Goal: Navigation & Orientation: Find specific page/section

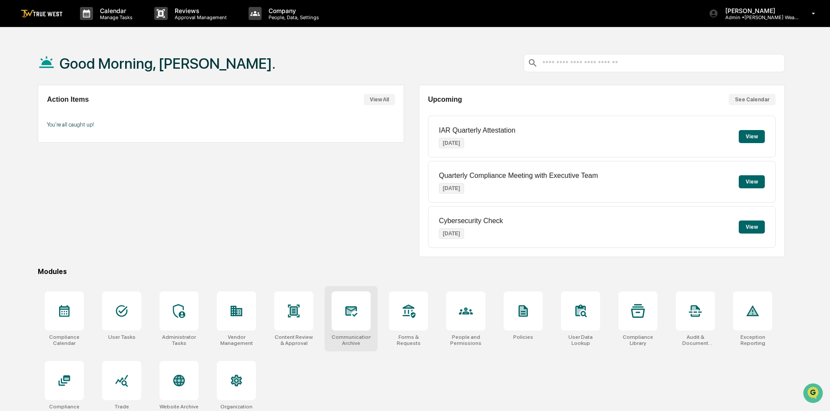
click at [359, 316] on div at bounding box center [351, 310] width 39 height 39
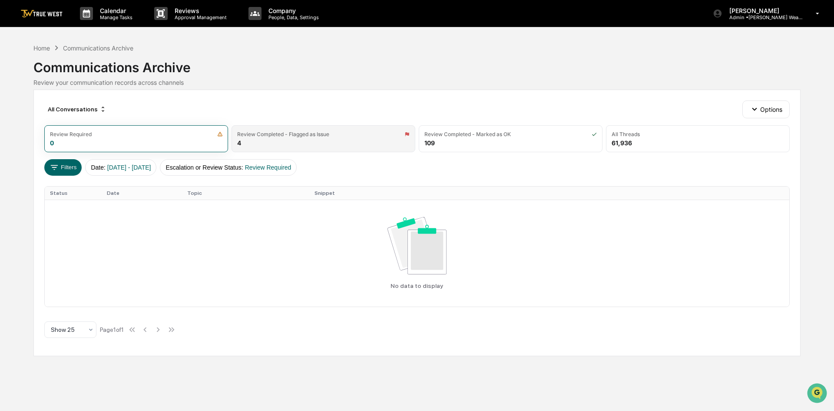
click at [313, 142] on div "Review Completed - Flagged as Issue 4" at bounding box center [324, 138] width 184 height 27
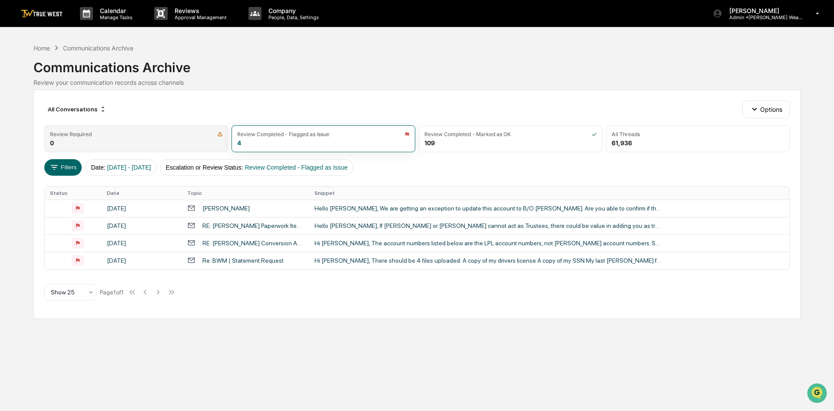
click at [144, 141] on div "Review Required 0" at bounding box center [136, 138] width 184 height 27
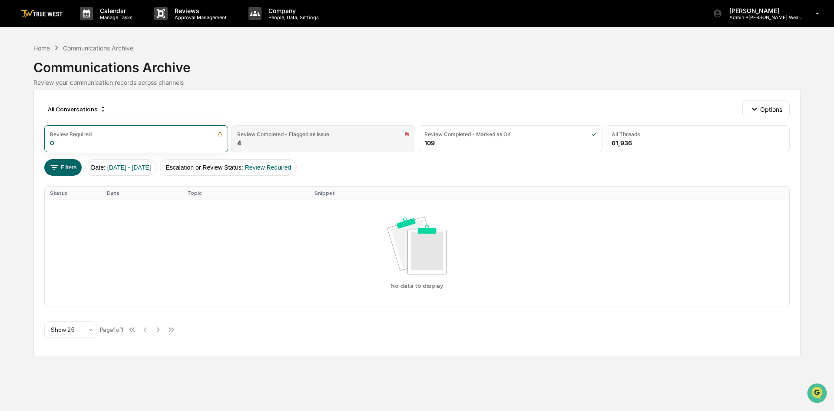
click at [290, 137] on div "Review Completed - Flagged as Issue 4" at bounding box center [324, 138] width 184 height 27
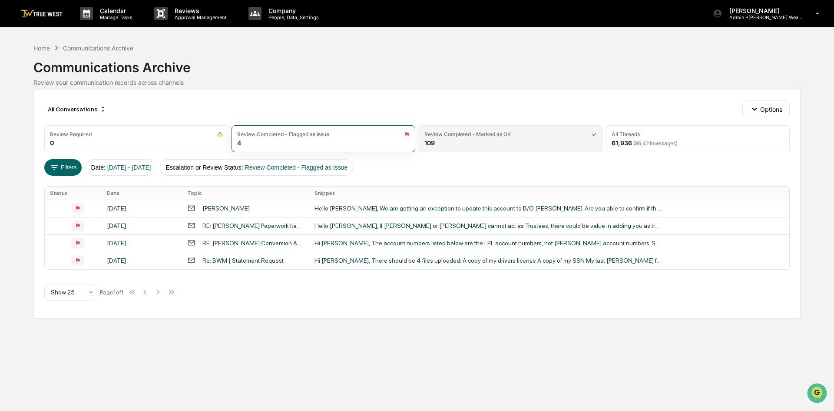
click at [472, 140] on div "Review Completed - Marked as OK 109" at bounding box center [511, 138] width 184 height 27
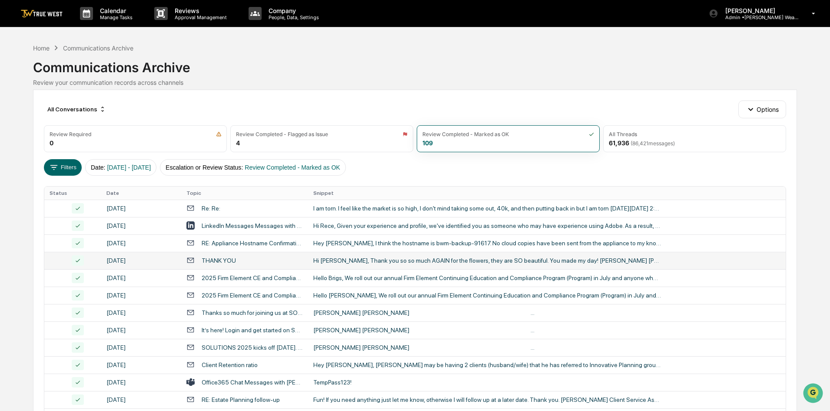
click at [368, 262] on div "Hi [PERSON_NAME], Thank you so so much AGAIN for the flowers, they are SO beaut…" at bounding box center [487, 260] width 348 height 7
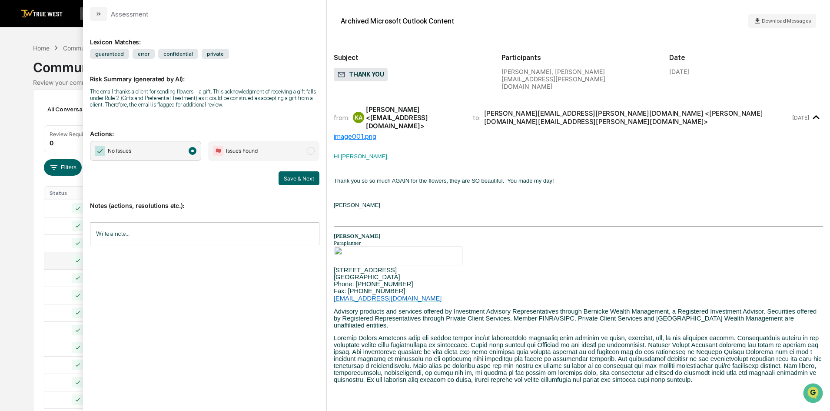
click at [30, 104] on div "Calendar Manage Tasks Reviews Approval Management Company People, Data, Setting…" at bounding box center [415, 342] width 830 height 684
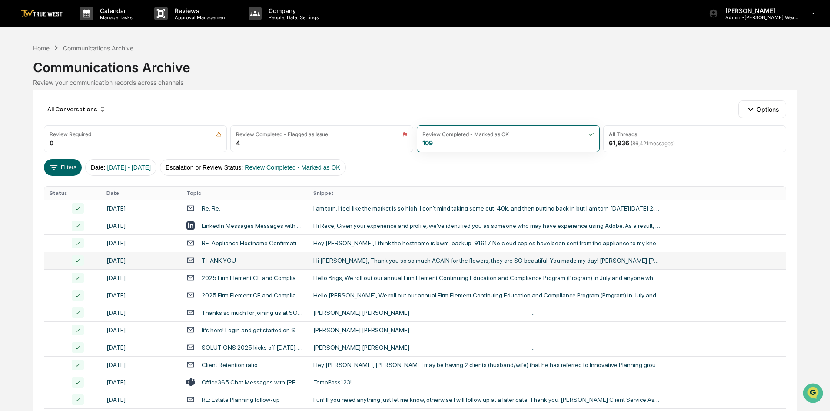
click at [44, 13] on img at bounding box center [42, 14] width 42 height 8
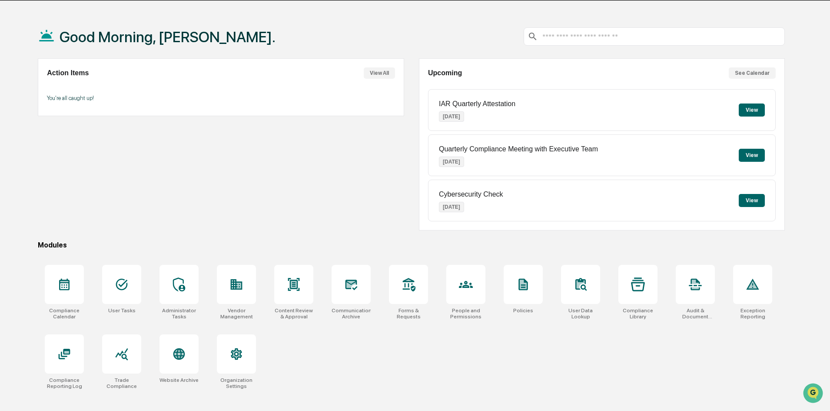
scroll to position [41, 0]
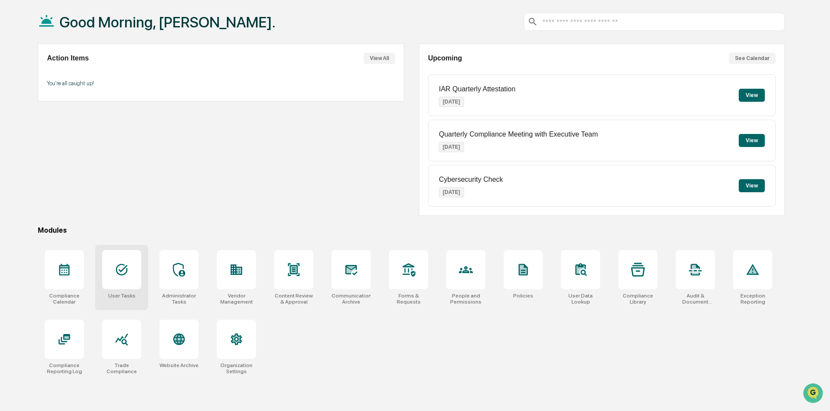
click at [116, 277] on div at bounding box center [121, 269] width 39 height 39
click at [78, 267] on div at bounding box center [64, 269] width 39 height 39
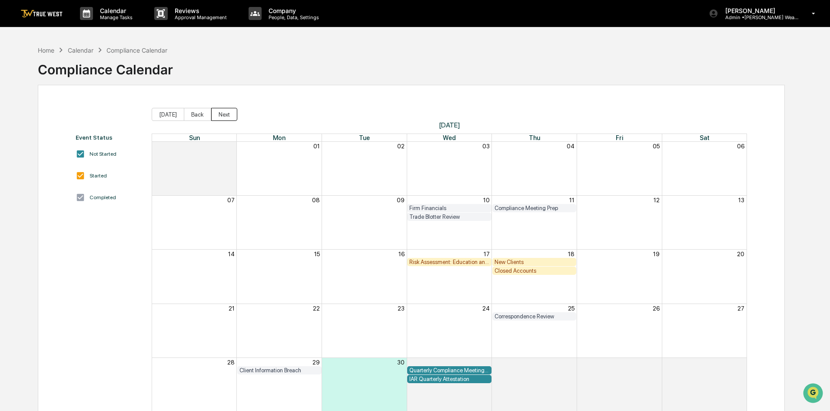
click at [226, 118] on button "Next" at bounding box center [224, 114] width 26 height 13
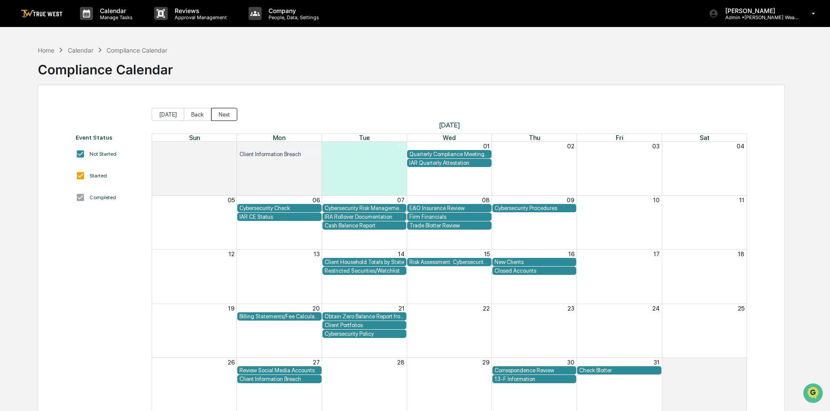
click at [226, 118] on button "Next" at bounding box center [224, 114] width 26 height 13
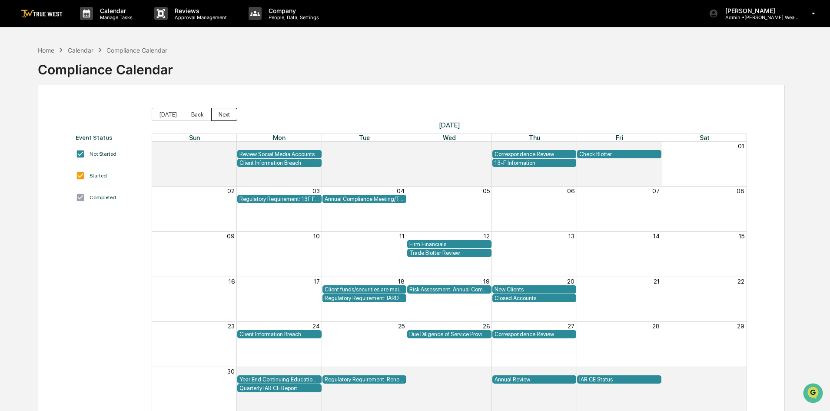
click at [226, 118] on button "Next" at bounding box center [224, 114] width 26 height 13
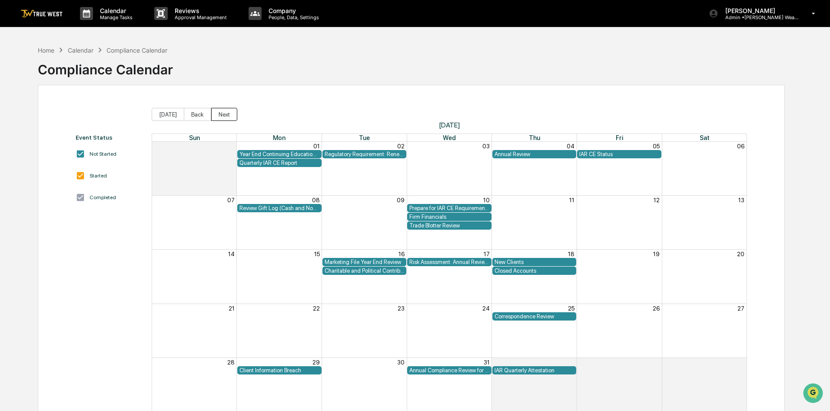
click at [226, 118] on button "Next" at bounding box center [224, 114] width 26 height 13
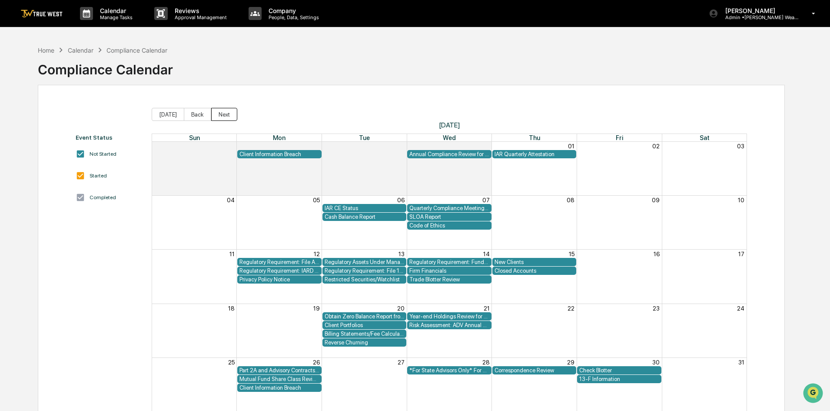
click at [226, 118] on button "Next" at bounding box center [224, 114] width 26 height 13
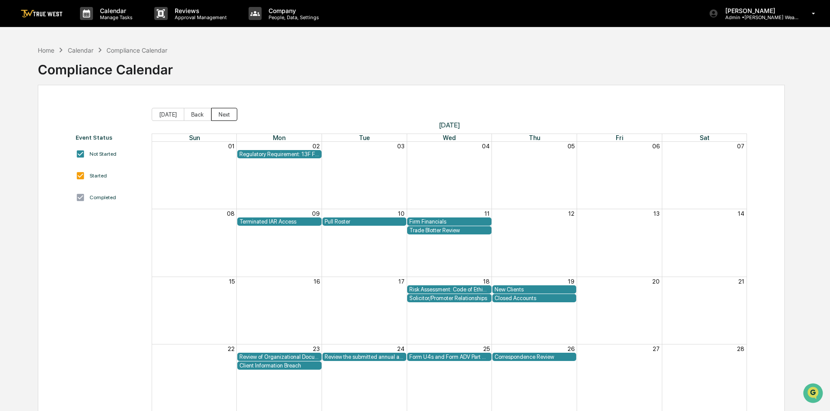
click at [226, 118] on button "Next" at bounding box center [224, 114] width 26 height 13
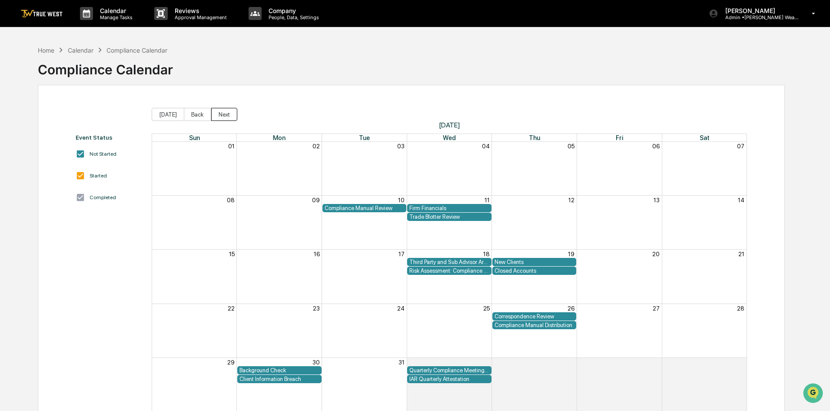
click at [226, 118] on button "Next" at bounding box center [224, 114] width 26 height 13
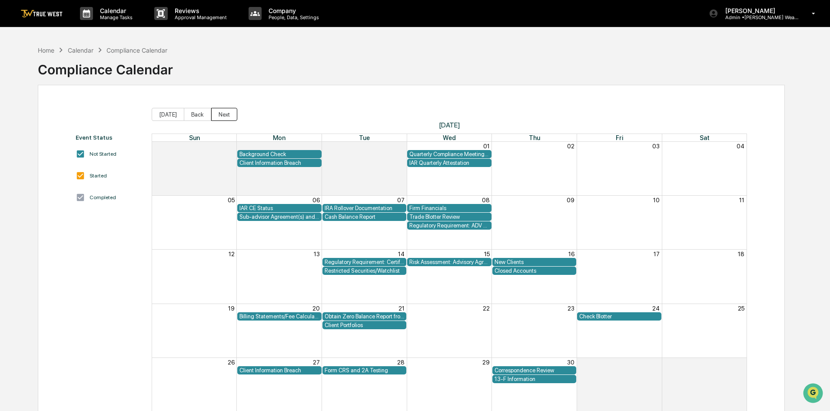
click at [226, 118] on button "Next" at bounding box center [224, 114] width 26 height 13
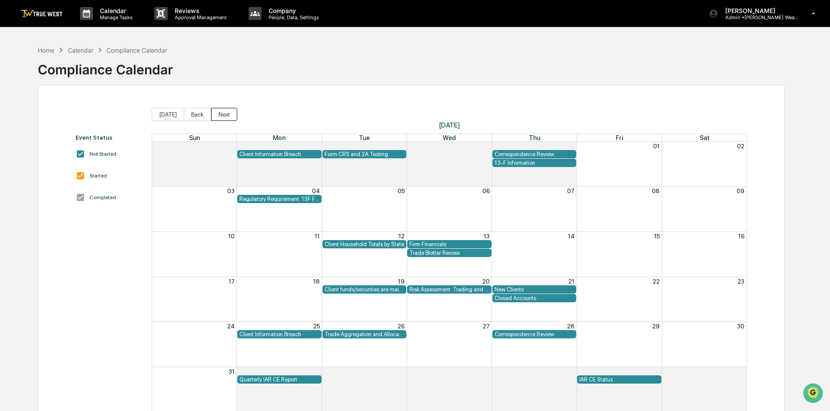
click at [226, 118] on button "Next" at bounding box center [224, 114] width 26 height 13
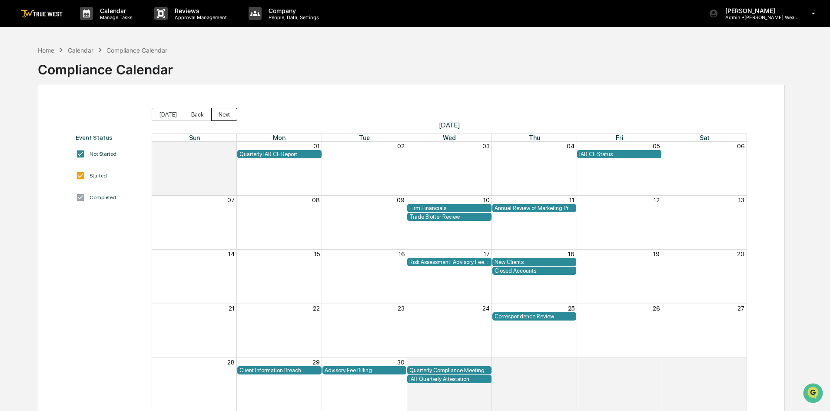
click at [226, 118] on button "Next" at bounding box center [224, 114] width 26 height 13
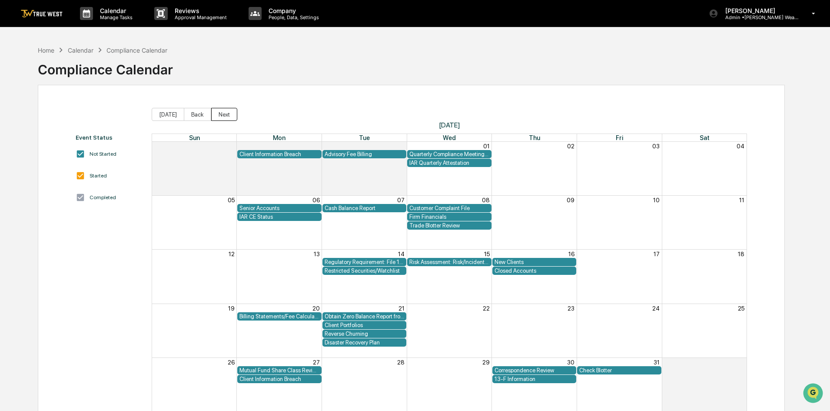
click at [226, 118] on button "Next" at bounding box center [224, 114] width 26 height 13
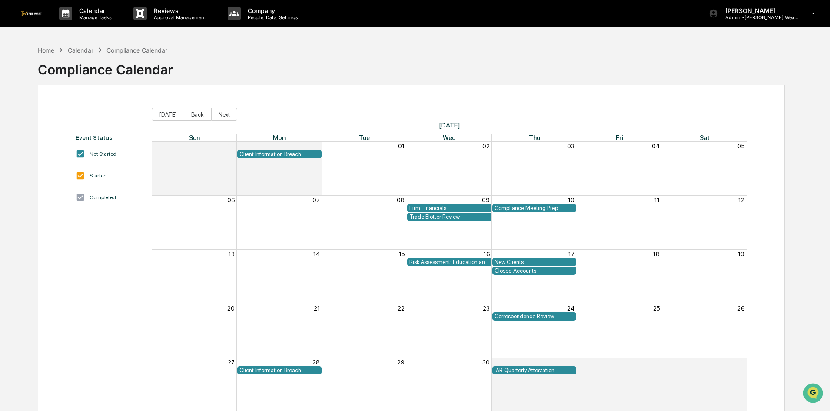
click at [226, 118] on button "Next" at bounding box center [224, 114] width 26 height 13
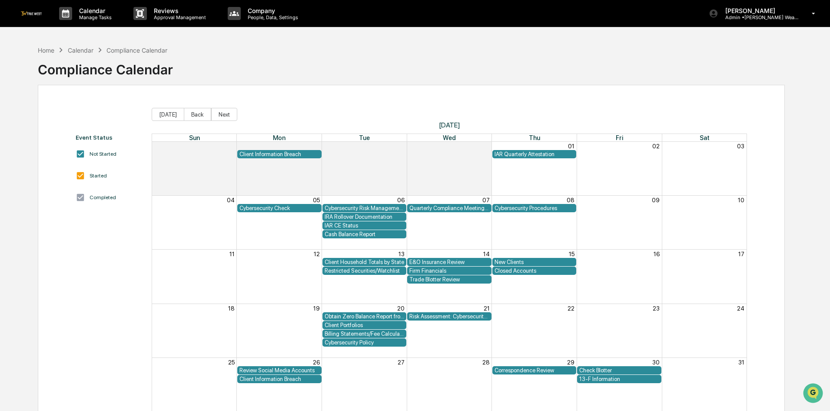
click at [226, 118] on button "Next" at bounding box center [224, 114] width 26 height 13
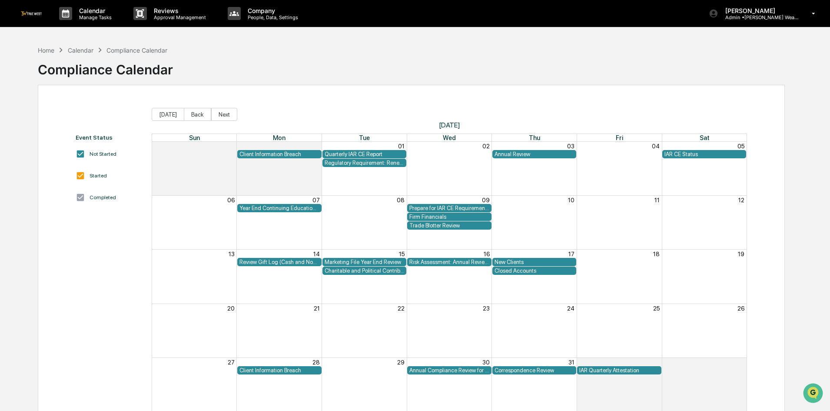
click at [226, 118] on button "Next" at bounding box center [224, 114] width 26 height 13
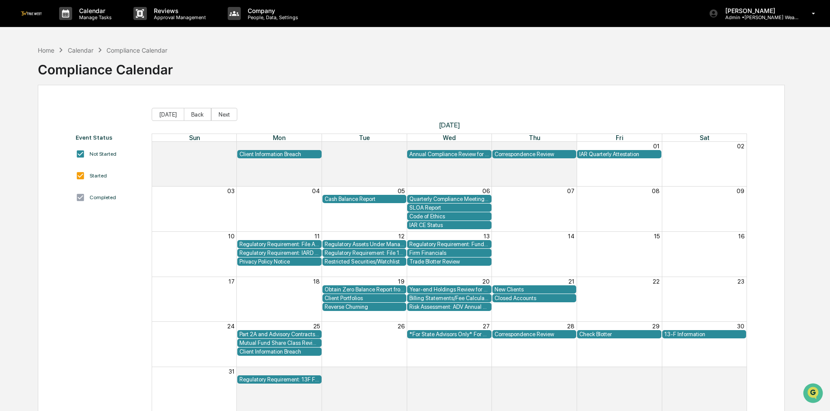
click at [226, 118] on button "Next" at bounding box center [224, 114] width 26 height 13
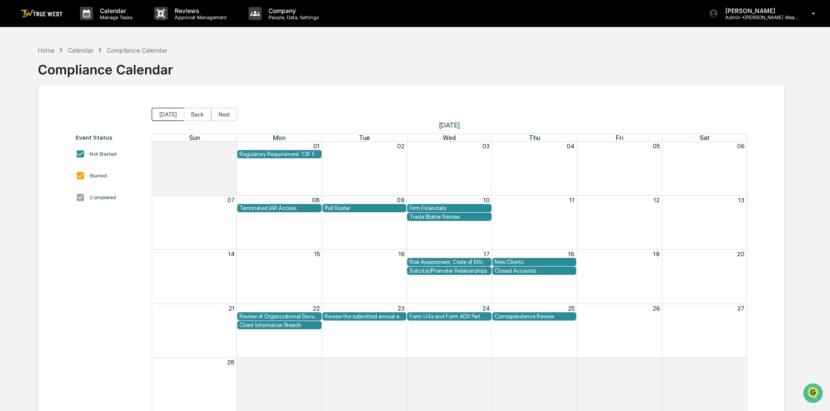
click at [167, 111] on button "Today" at bounding box center [168, 114] width 33 height 13
